Goal: Transaction & Acquisition: Subscribe to service/newsletter

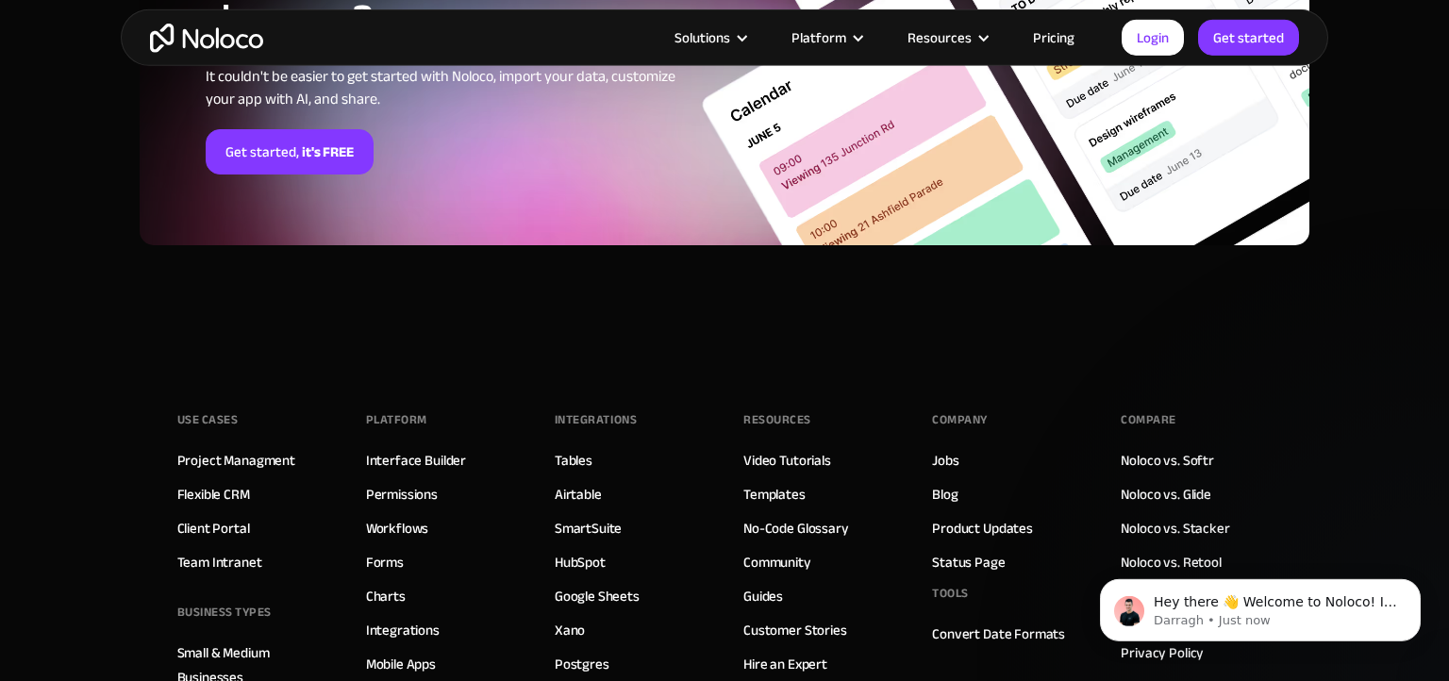
scroll to position [4811, 0]
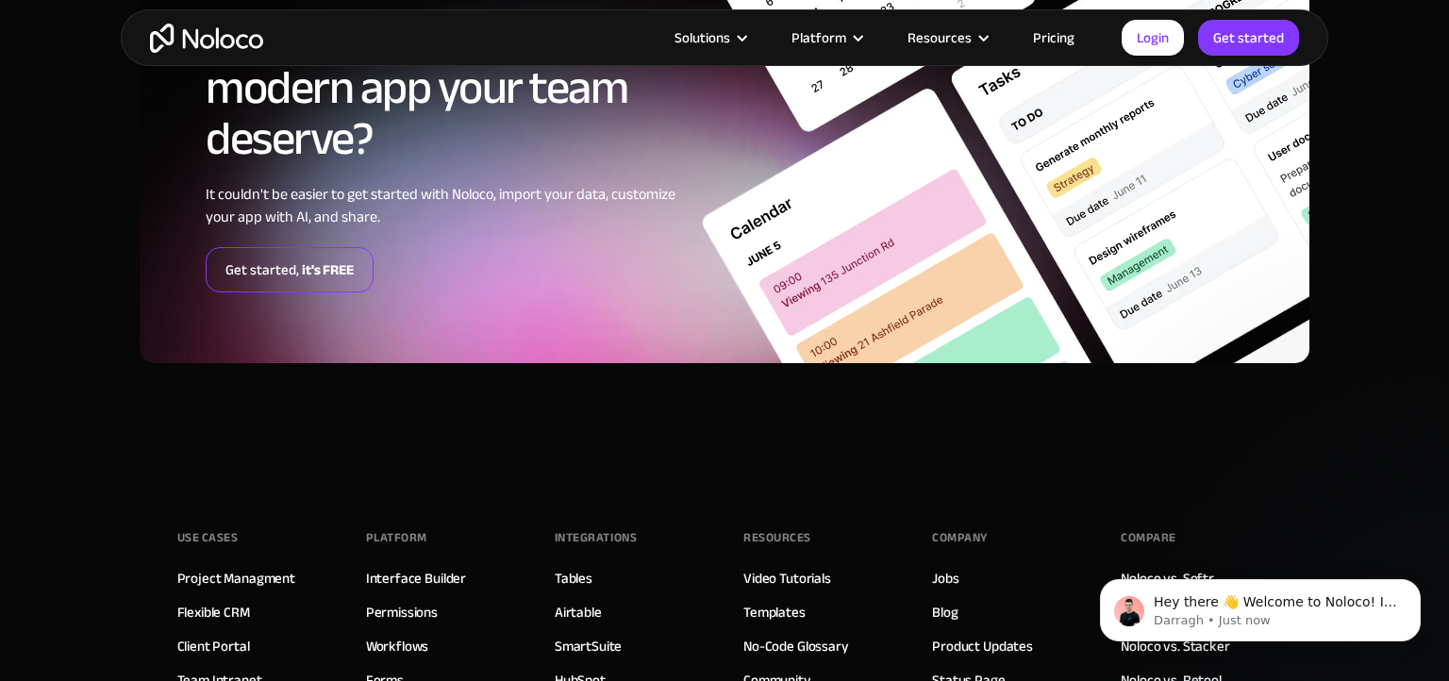
click at [289, 270] on link "Get started, it's FREE" at bounding box center [290, 269] width 168 height 45
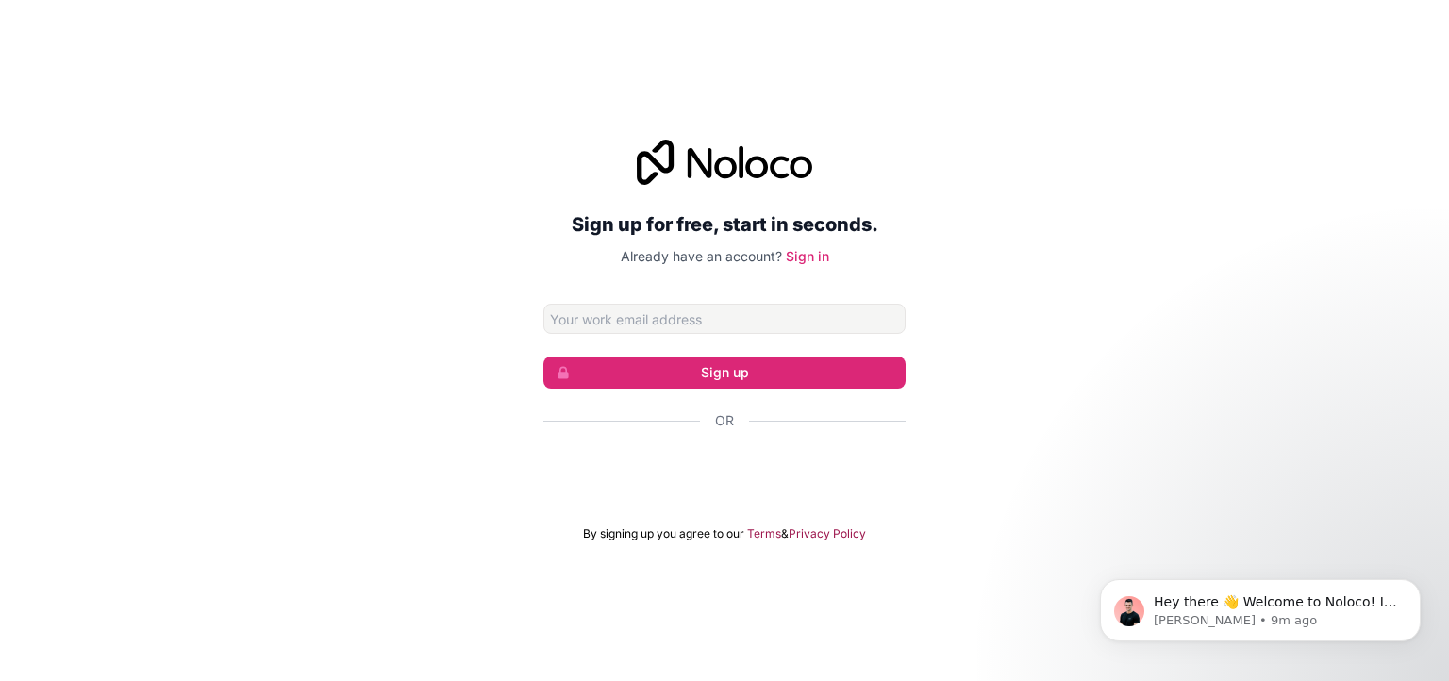
click at [1031, 268] on div "Sign up for free, start in seconds. Already have an account? Sign in Sign up Or…" at bounding box center [724, 340] width 1449 height 455
click at [685, 454] on div "Sign in with Google. Opens in new tab" at bounding box center [724, 471] width 362 height 41
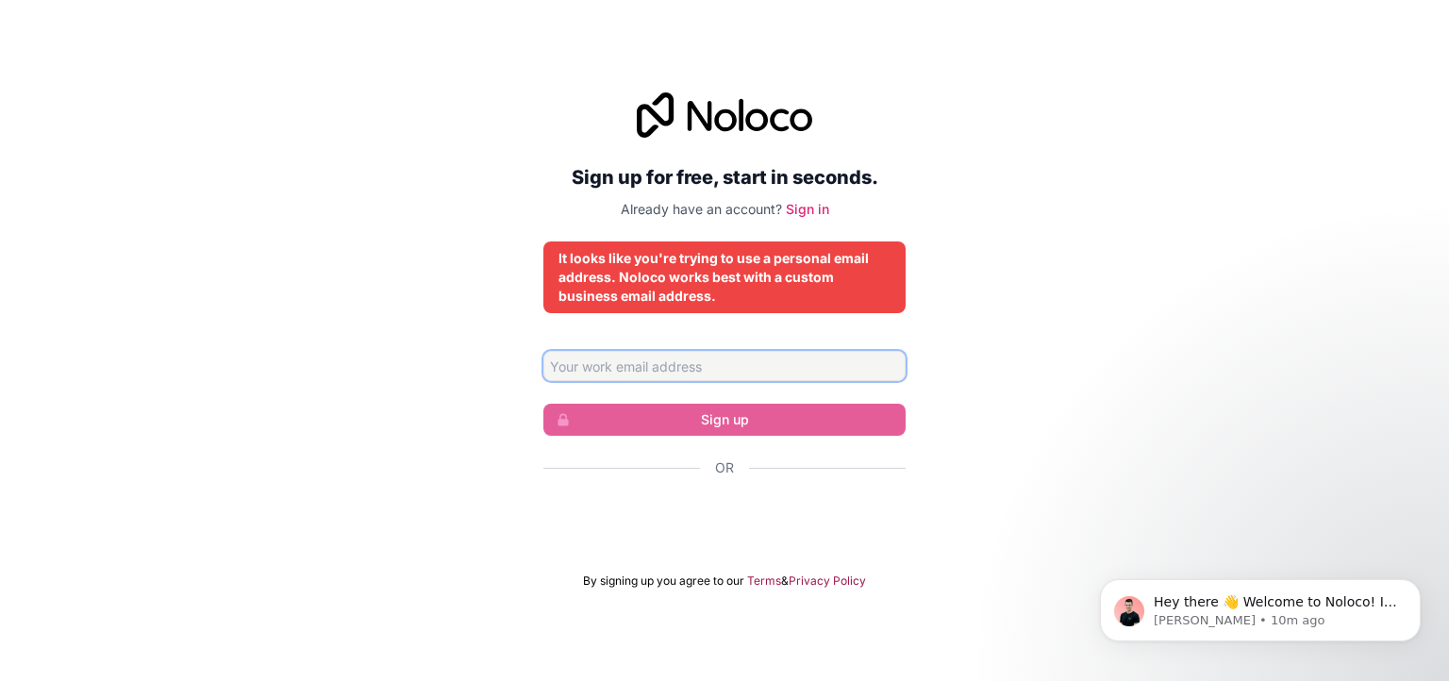
click at [705, 372] on input "Email address" at bounding box center [724, 366] width 362 height 30
click at [1206, 384] on div "Sign up for free, start in seconds. Already have an account? Sign in It looks l…" at bounding box center [724, 340] width 1449 height 549
click at [705, 372] on input "Email address" at bounding box center [724, 366] width 362 height 30
click at [656, 291] on div "It looks like you're trying to use a personal email address. Noloco works best …" at bounding box center [724, 277] width 332 height 57
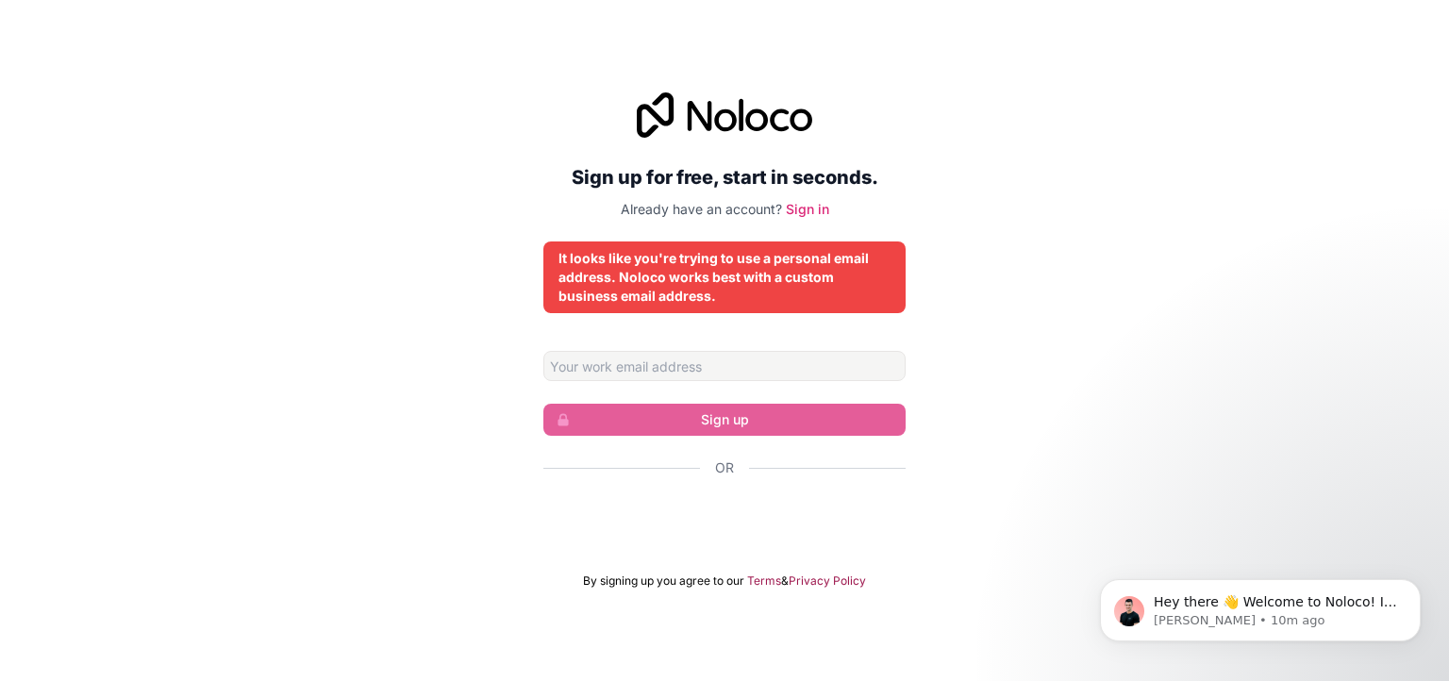
click at [656, 291] on div "It looks like you're trying to use a personal email address. Noloco works best …" at bounding box center [724, 277] width 332 height 57
click at [673, 274] on div "It looks like you're trying to use a personal email address. Noloco works best …" at bounding box center [724, 277] width 332 height 57
click at [671, 361] on input "Email address" at bounding box center [724, 366] width 362 height 30
click at [937, 360] on div "Sign up for free, start in seconds. Already have an account? Sign in It looks l…" at bounding box center [724, 340] width 1449 height 549
click at [685, 277] on div "It looks like you're trying to use a personal email address. Noloco works best …" at bounding box center [724, 277] width 332 height 57
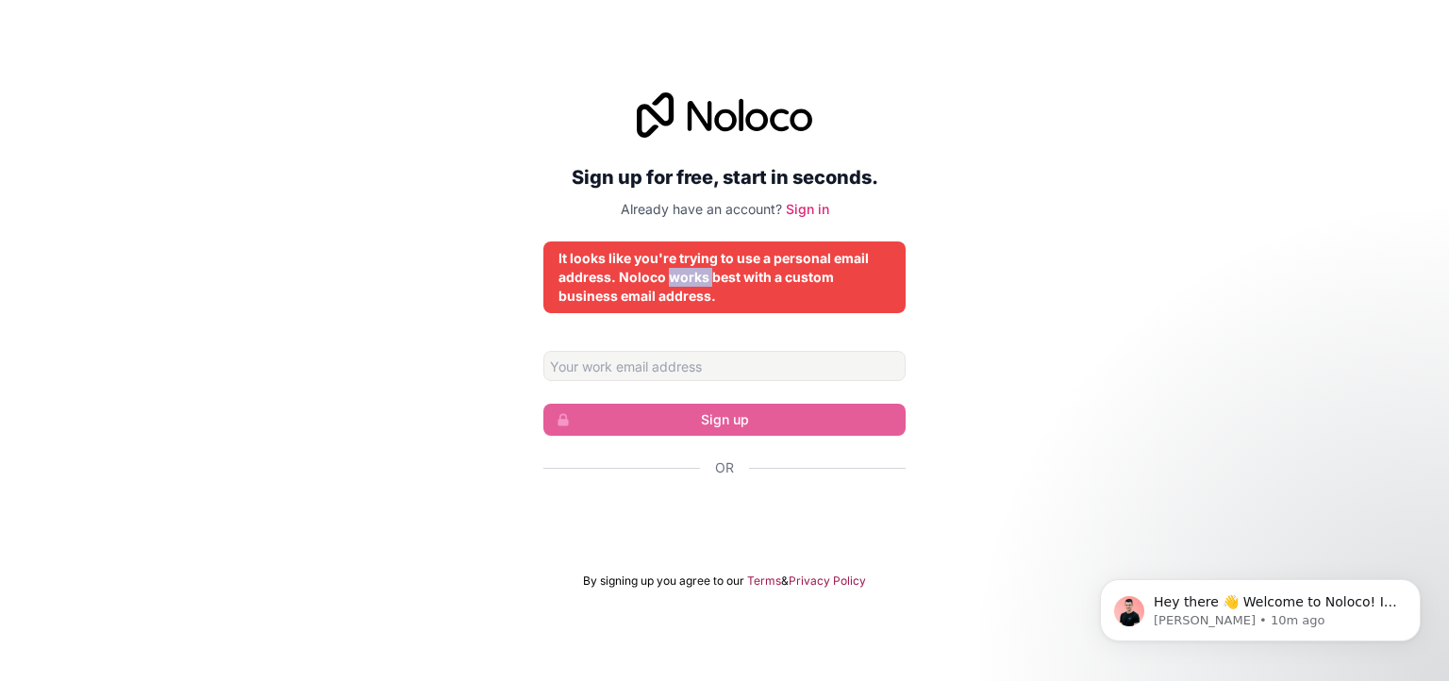
click at [685, 277] on div "It looks like you're trying to use a personal email address. Noloco works best …" at bounding box center [724, 277] width 332 height 57
click at [669, 279] on div "It looks like you're trying to use a personal email address. Noloco works best …" at bounding box center [724, 277] width 332 height 57
click at [802, 201] on p "Already have an account? Sign in" at bounding box center [724, 209] width 362 height 19
click at [800, 202] on link "Sign in" at bounding box center [807, 209] width 43 height 16
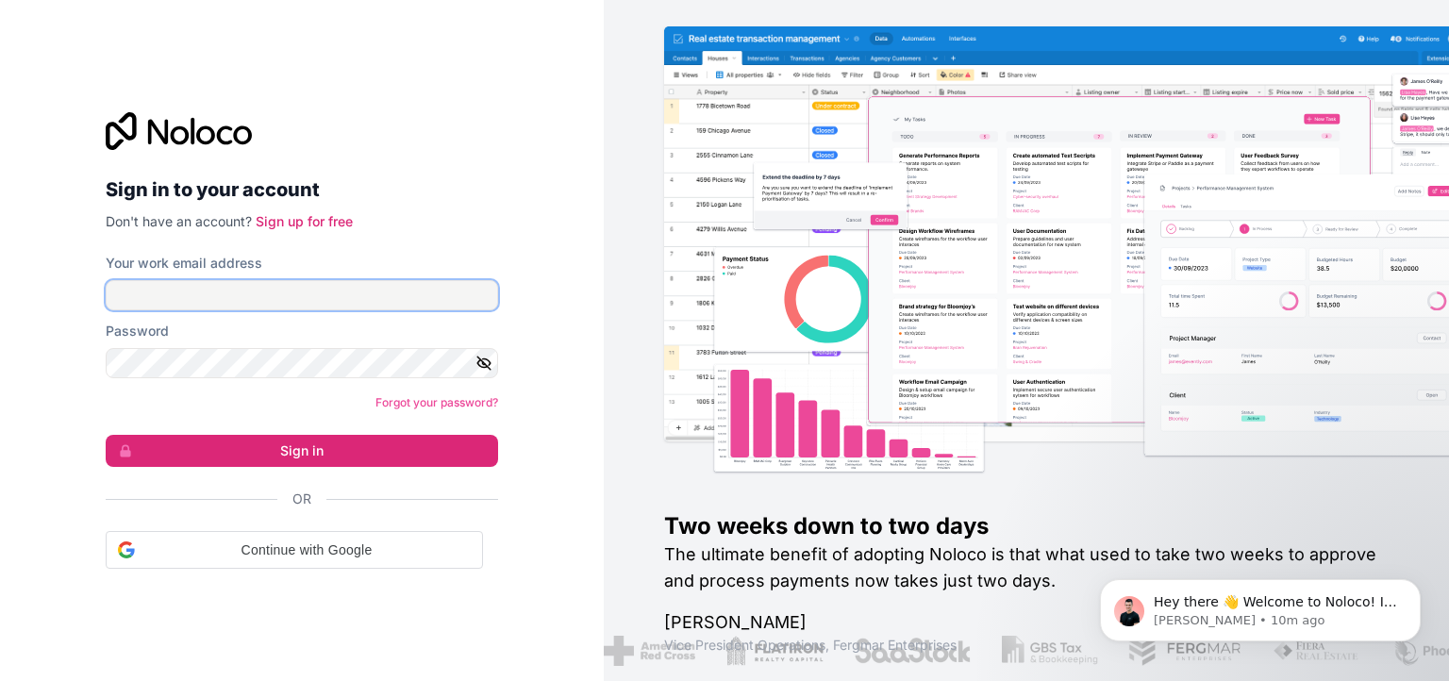
click at [268, 300] on input "Your work email address" at bounding box center [302, 295] width 392 height 30
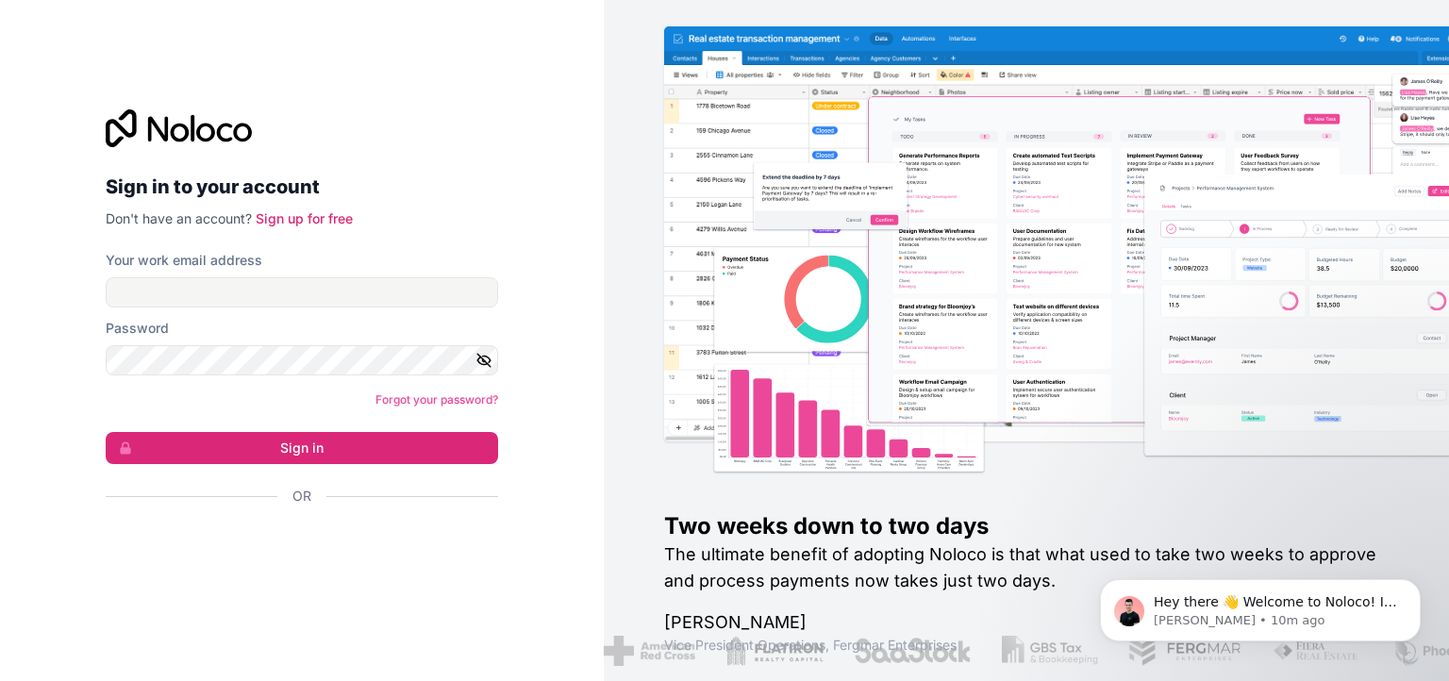
click at [444, 185] on h2 "Sign in to your account" at bounding box center [302, 187] width 392 height 34
